Goal: Task Accomplishment & Management: Complete application form

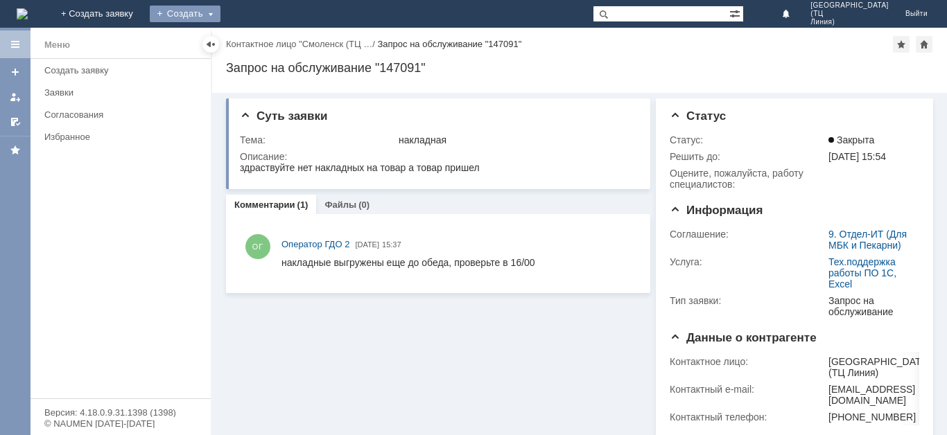
click at [220, 16] on div "Создать" at bounding box center [185, 14] width 71 height 17
click at [261, 51] on div "Заявка" at bounding box center [205, 41] width 111 height 22
click at [220, 8] on div "Создать" at bounding box center [185, 14] width 71 height 17
click at [258, 41] on link "Заявка" at bounding box center [204, 41] width 105 height 17
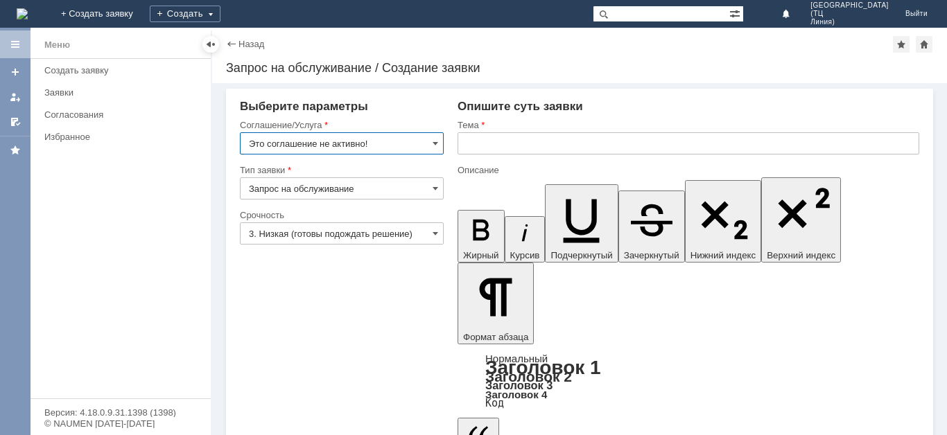
click at [430, 145] on input "Это соглашение не активно!" at bounding box center [342, 143] width 204 height 22
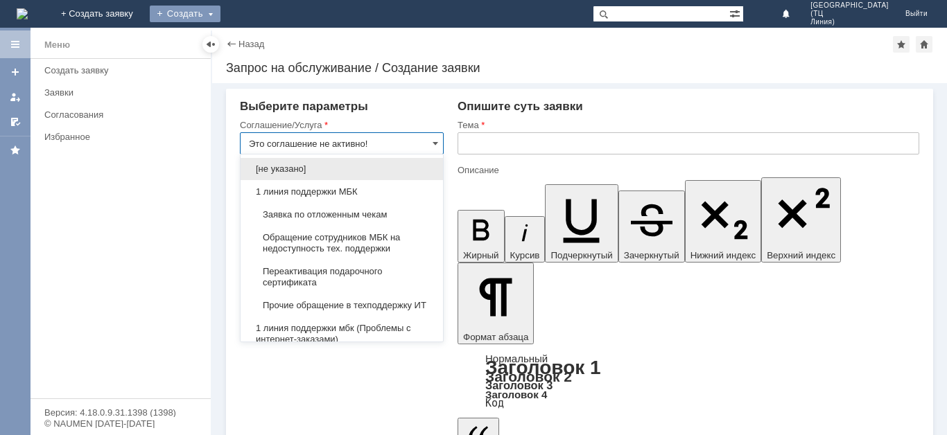
click at [220, 14] on div "Создать" at bounding box center [185, 14] width 71 height 17
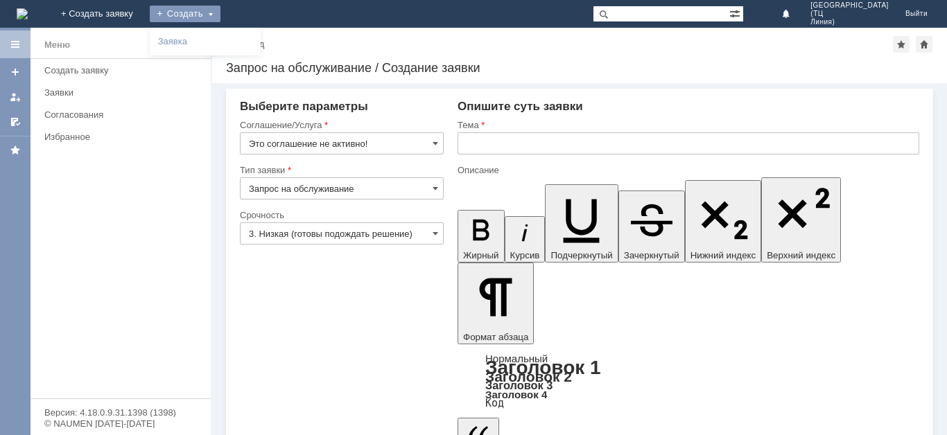
click at [431, 143] on input "Это соглашение не активно!" at bounding box center [342, 143] width 204 height 22
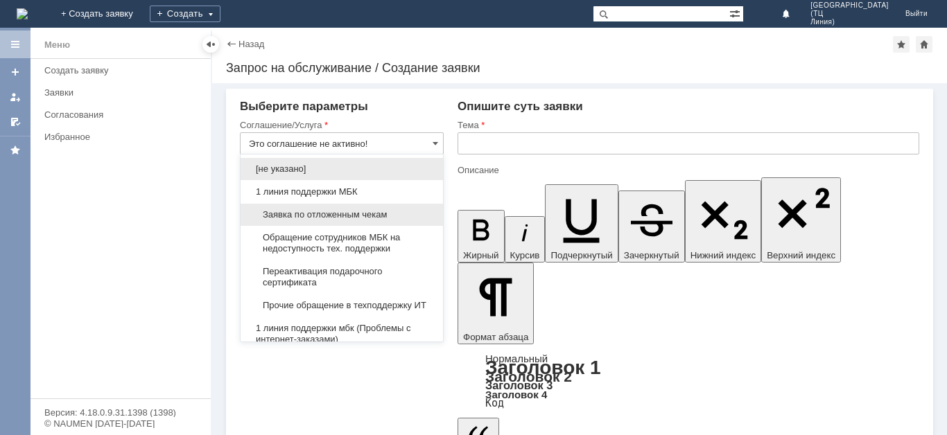
click at [387, 213] on span "Заявка по отложенным чекам" at bounding box center [342, 214] width 186 height 11
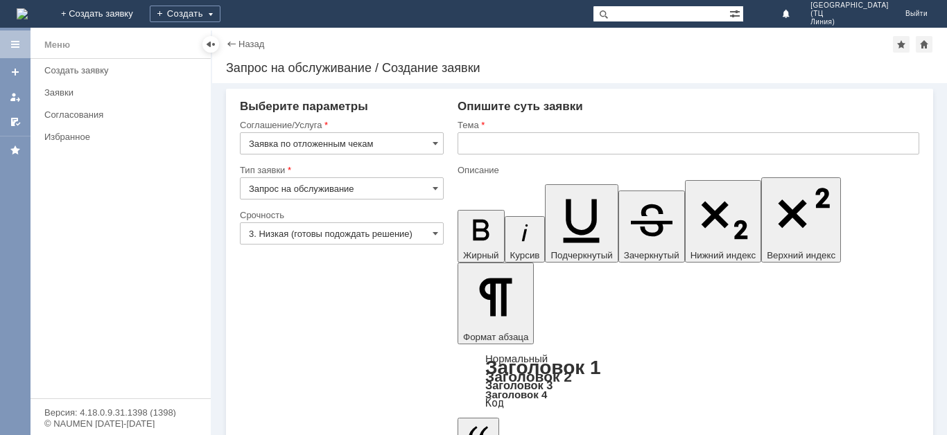
type input "Заявка по отложенным чекам"
click at [437, 234] on span at bounding box center [435, 233] width 6 height 11
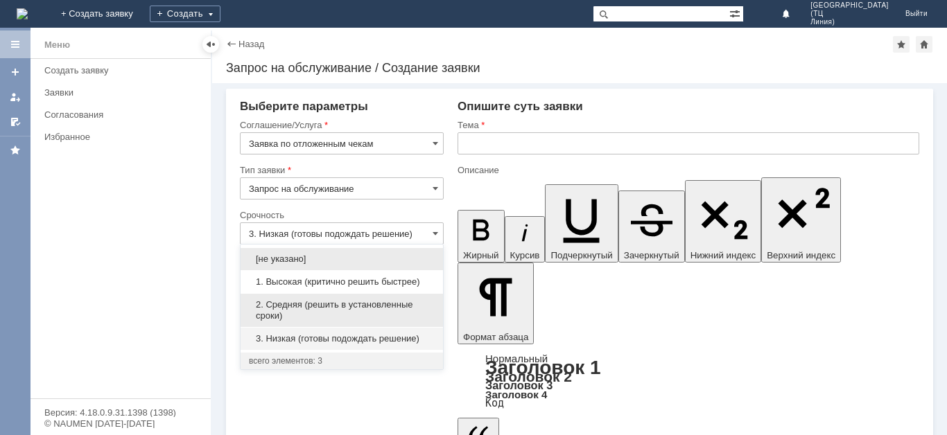
click at [342, 302] on span "2. Средняя (решить в установленные сроки)" at bounding box center [342, 310] width 186 height 22
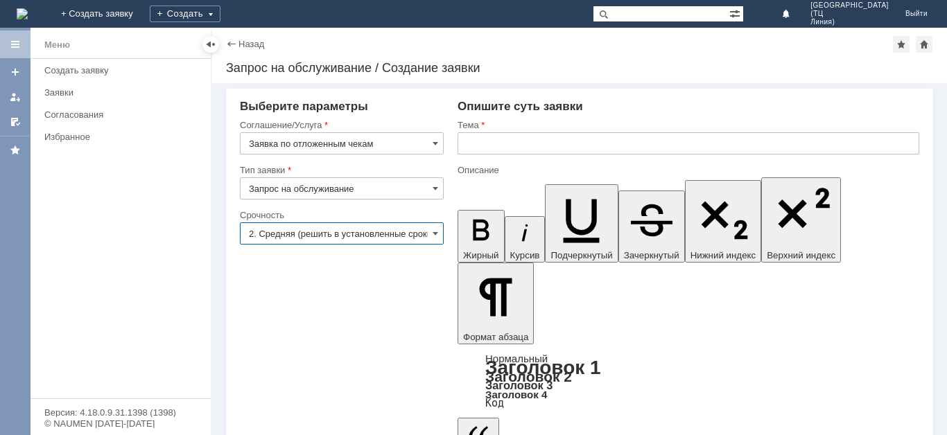
type input "2. Средняя (решить в установленные сроки)"
click at [475, 152] on input "text" at bounding box center [687, 143] width 461 height 22
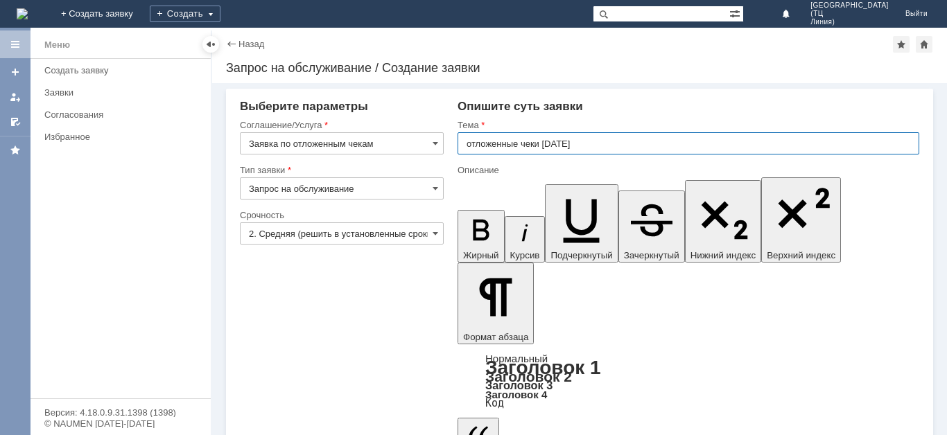
type input "отложенные чеки [DATE]"
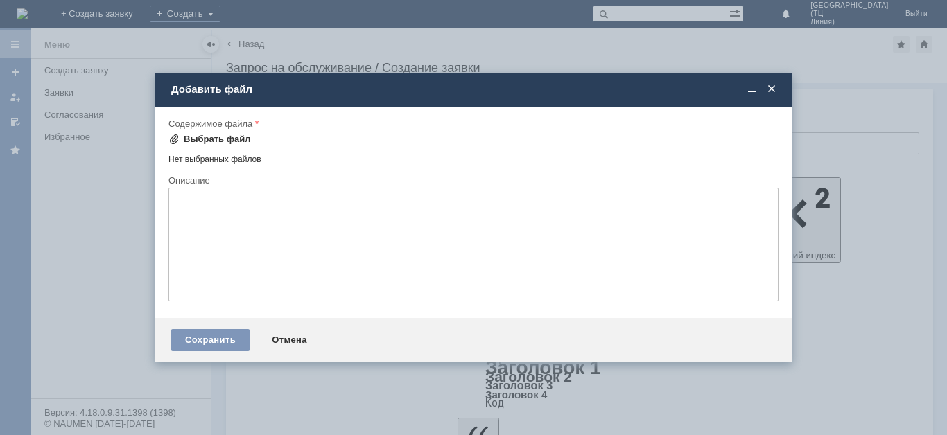
click at [206, 137] on div "Выбрать файл" at bounding box center [217, 139] width 67 height 11
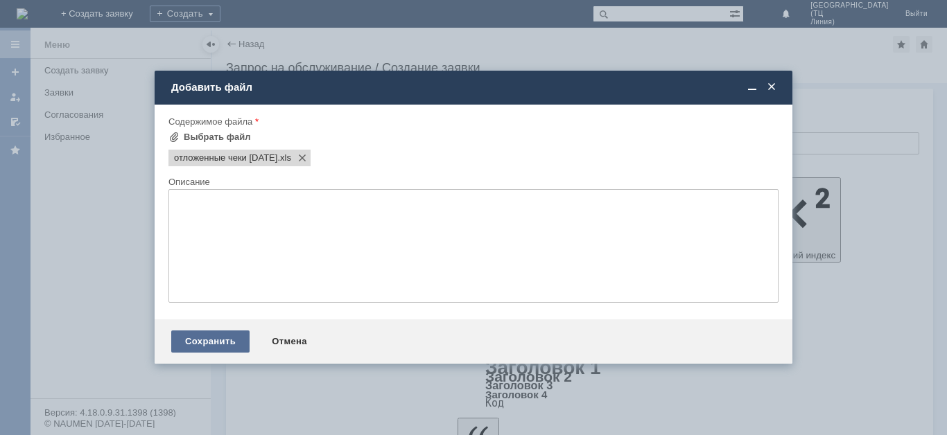
click at [216, 342] on div "Сохранить" at bounding box center [210, 342] width 78 height 22
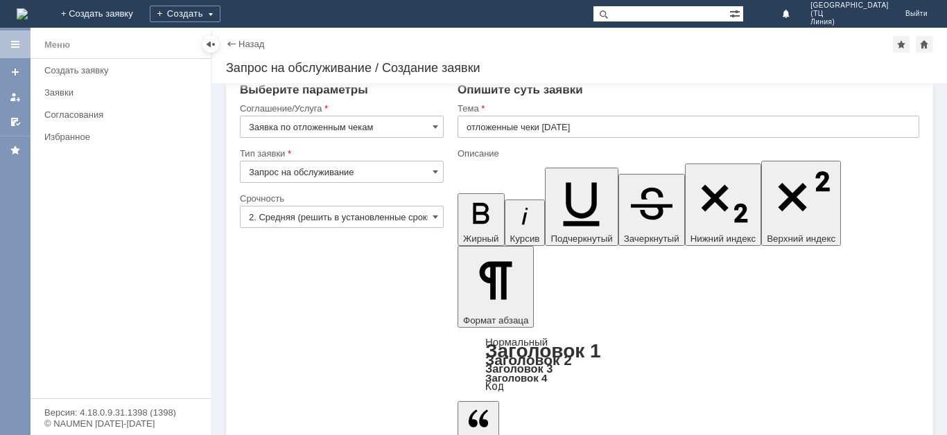
scroll to position [21, 0]
